Goal: Task Accomplishment & Management: Manage account settings

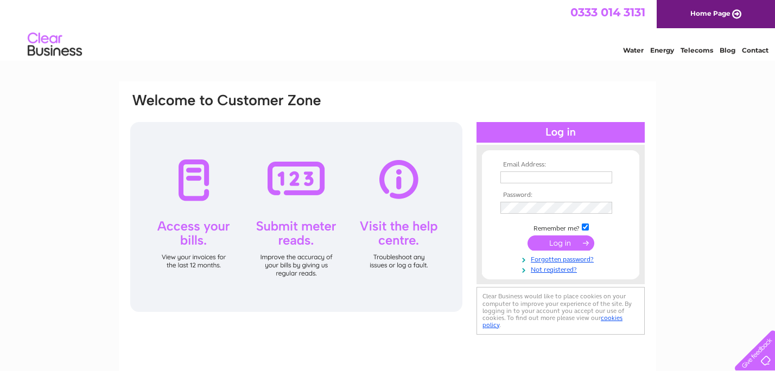
type input "[EMAIL_ADDRESS][DOMAIN_NAME]"
click at [567, 245] on input "submit" at bounding box center [561, 243] width 67 height 15
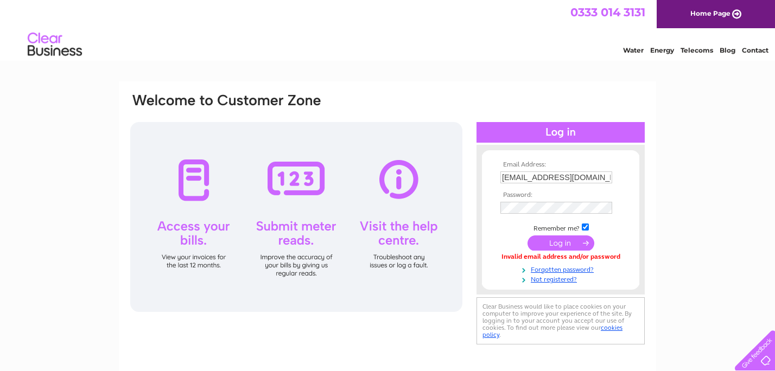
click at [547, 242] on input "submit" at bounding box center [561, 243] width 67 height 15
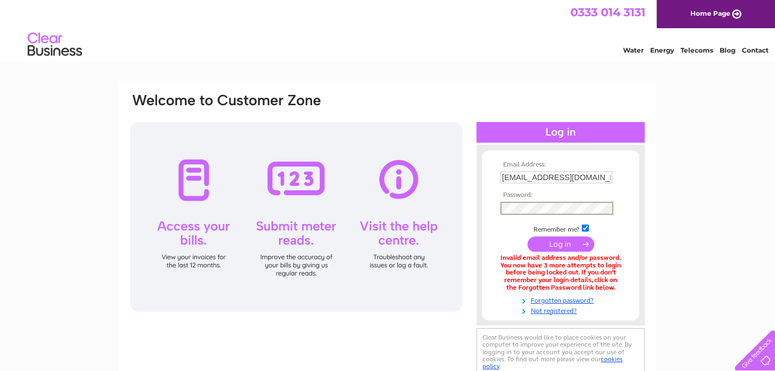
click at [404, 211] on div "Email Address: [EMAIL_ADDRESS][DOMAIN_NAME] Password:" at bounding box center [387, 235] width 517 height 287
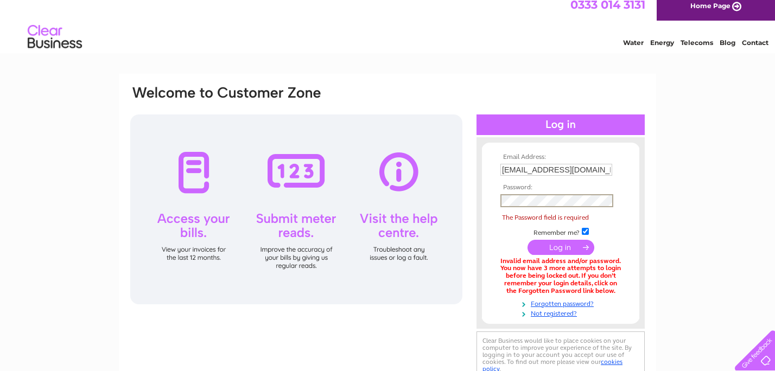
scroll to position [9, 0]
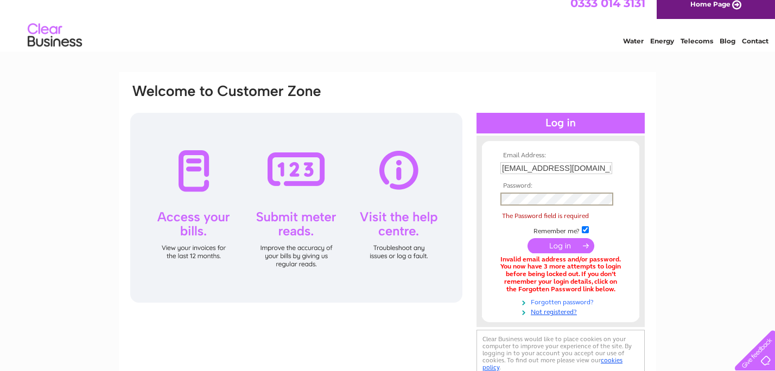
click at [554, 303] on link "Forgotten password?" at bounding box center [562, 302] width 123 height 10
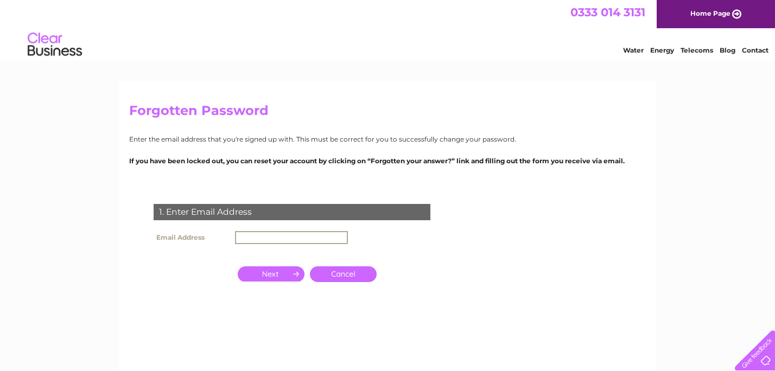
click at [297, 236] on input "text" at bounding box center [291, 237] width 113 height 13
type input "[EMAIL_ADDRESS][DOMAIN_NAME]"
click at [287, 278] on input "button" at bounding box center [271, 274] width 67 height 15
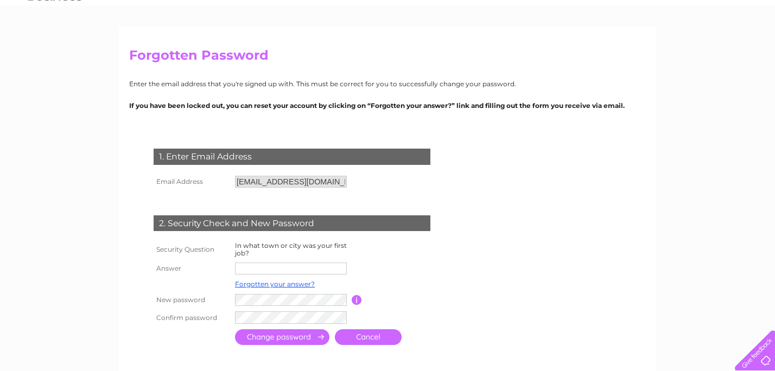
scroll to position [56, 0]
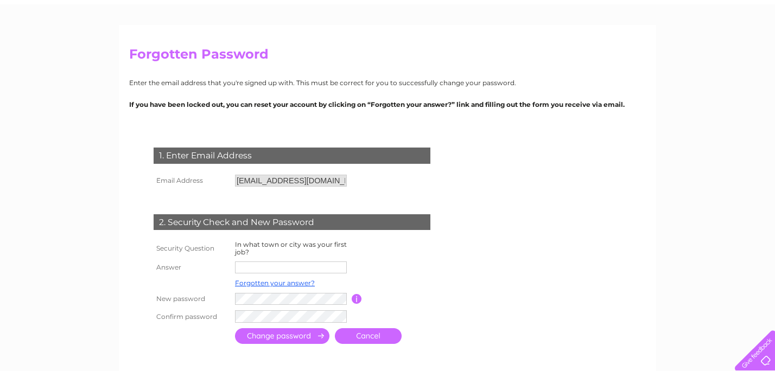
click at [293, 271] on input "text" at bounding box center [291, 268] width 112 height 12
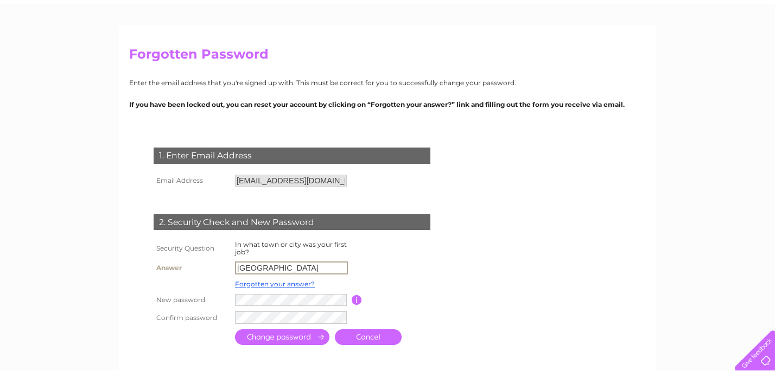
type input "rochester"
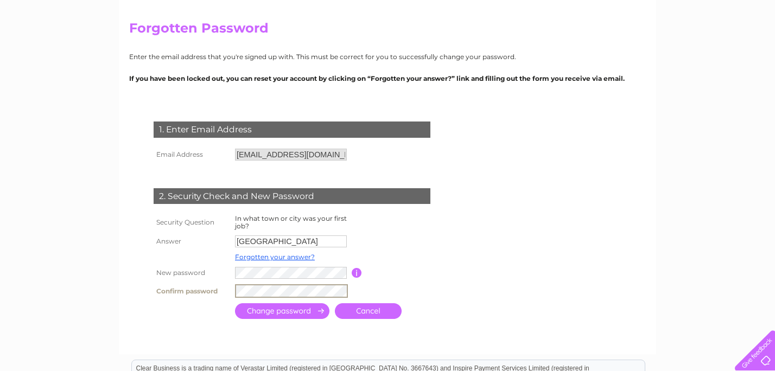
scroll to position [89, 0]
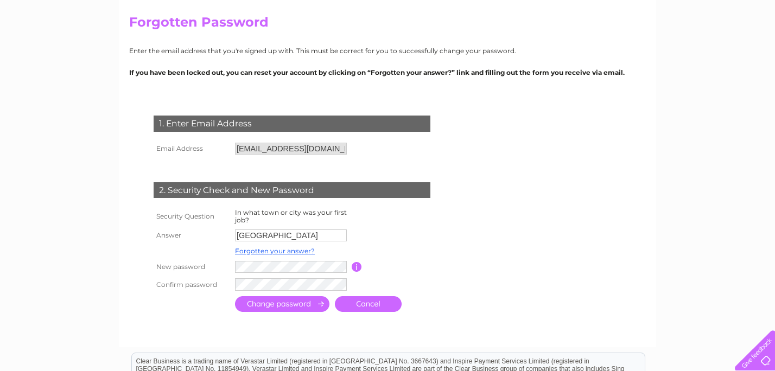
click at [292, 307] on input "submit" at bounding box center [282, 305] width 94 height 16
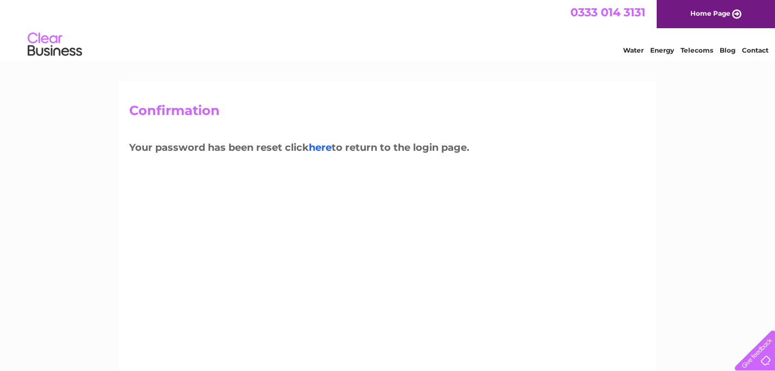
click at [320, 146] on link "here" at bounding box center [320, 148] width 23 height 12
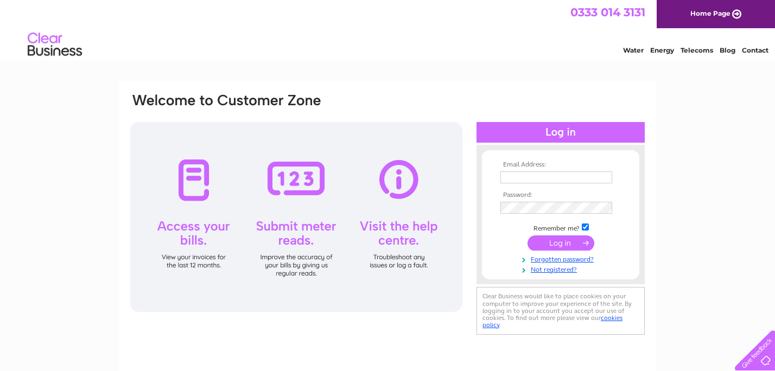
type input "mjcawe@sky.com"
click at [572, 245] on input "submit" at bounding box center [561, 243] width 67 height 15
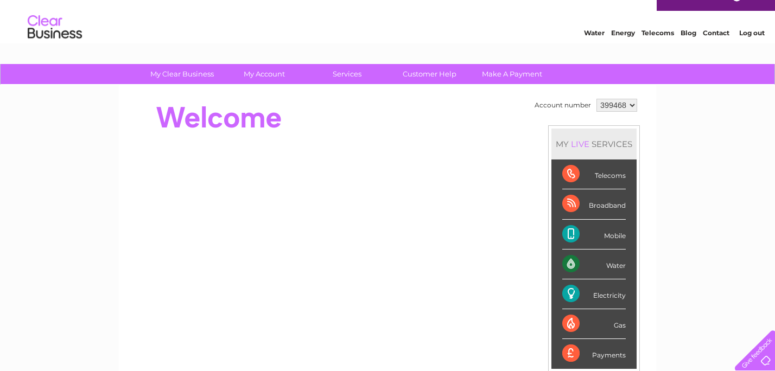
scroll to position [18, 0]
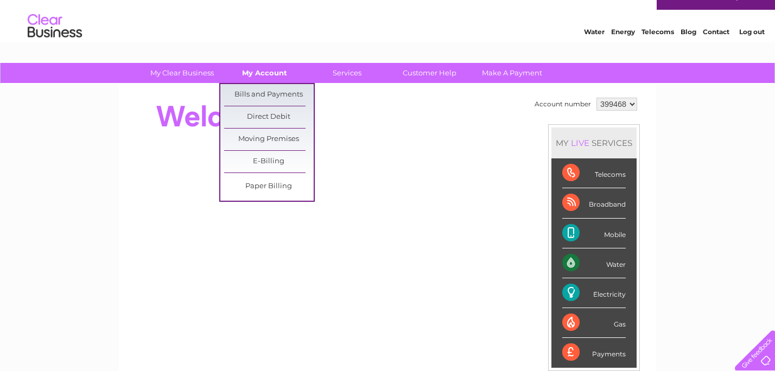
click at [272, 78] on link "My Account" at bounding box center [265, 73] width 90 height 20
click at [272, 90] on link "Bills and Payments" at bounding box center [269, 95] width 90 height 22
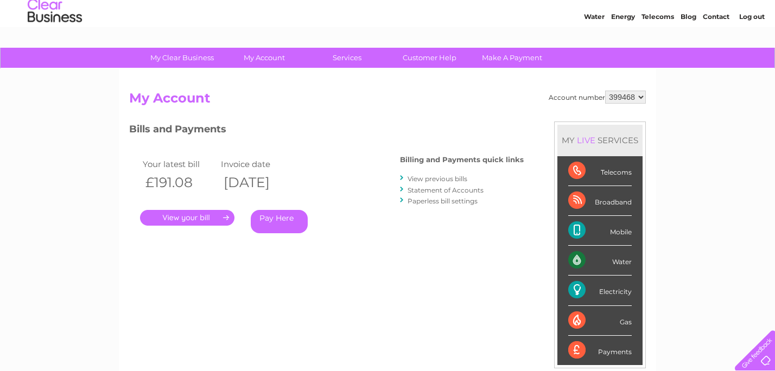
scroll to position [40, 0]
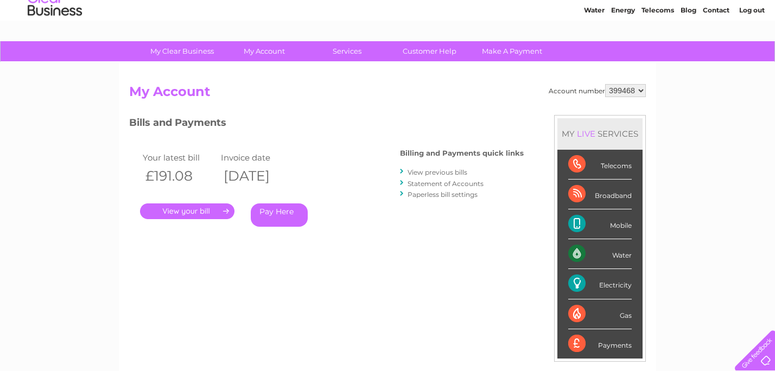
click at [215, 213] on link "." at bounding box center [187, 212] width 94 height 16
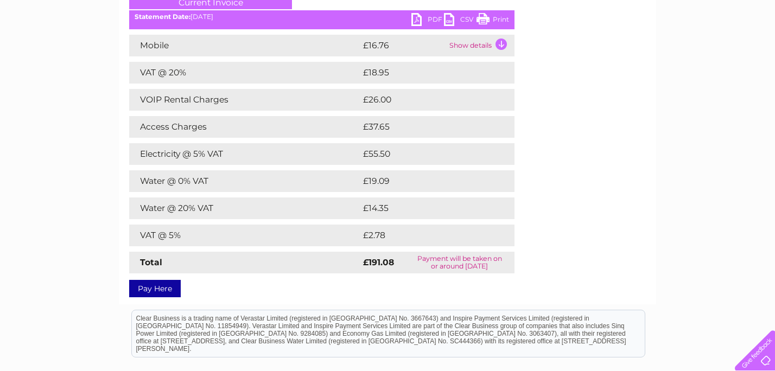
scroll to position [163, 0]
click at [485, 18] on link "Print" at bounding box center [493, 20] width 33 height 16
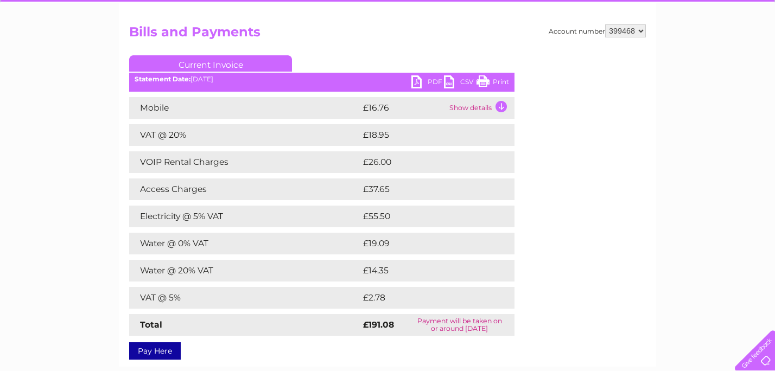
scroll to position [94, 0]
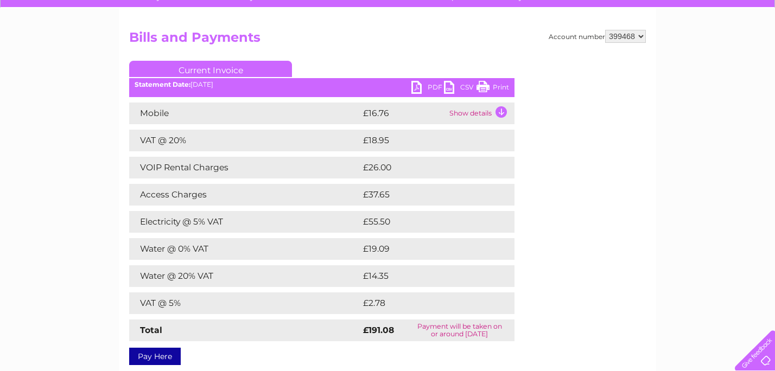
click at [484, 112] on td "Show details" at bounding box center [481, 114] width 68 height 22
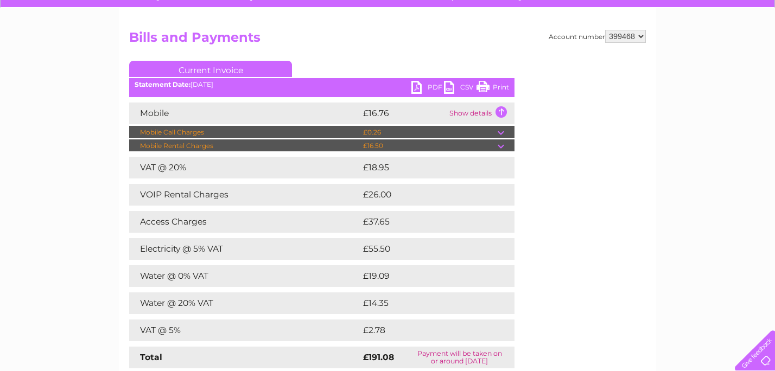
click at [496, 111] on td "Show details" at bounding box center [481, 114] width 68 height 22
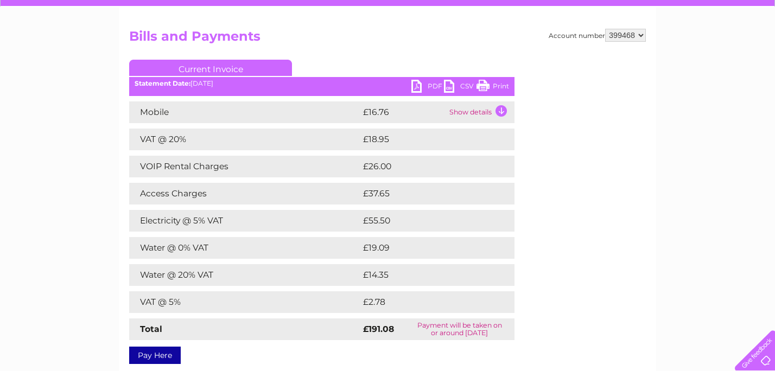
scroll to position [78, 0]
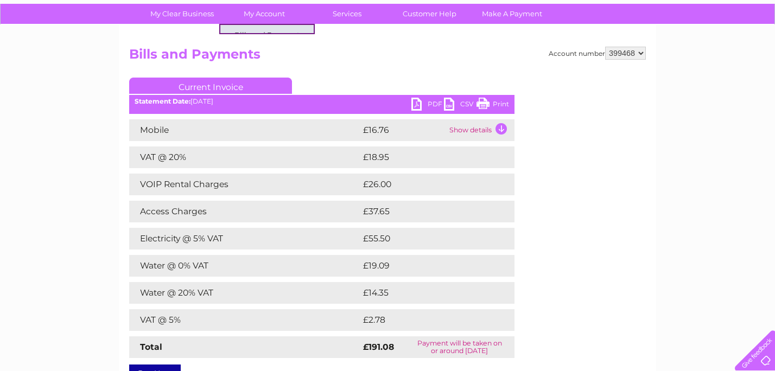
click at [350, 64] on h2 "Bills and Payments" at bounding box center [387, 57] width 517 height 21
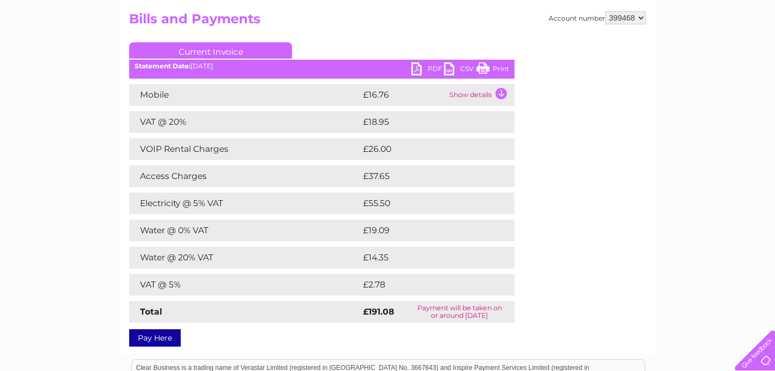
scroll to position [16, 0]
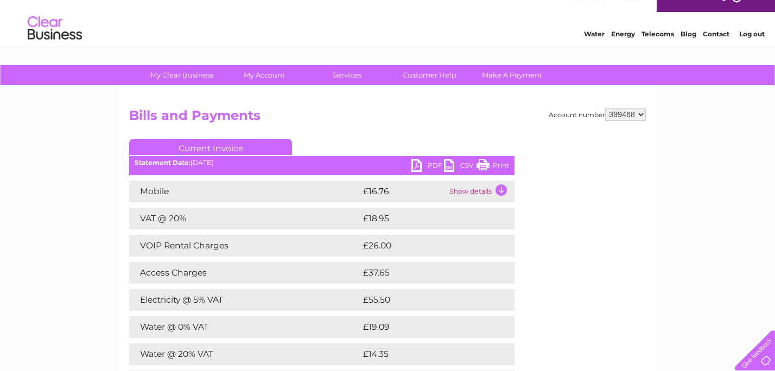
click at [428, 165] on link "PDF" at bounding box center [428, 167] width 33 height 16
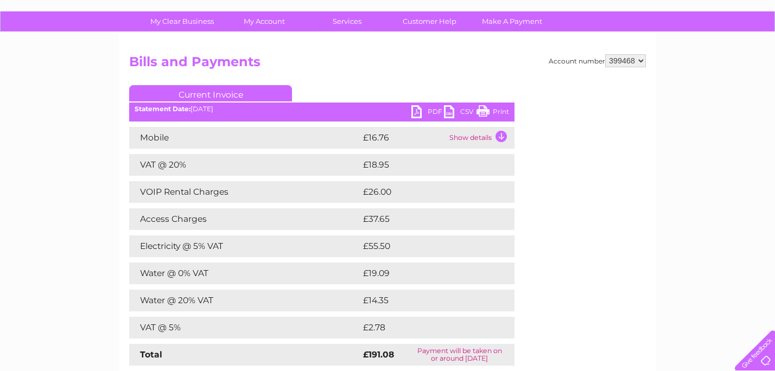
scroll to position [77, 0]
